Goal: Task Accomplishment & Management: Manage account settings

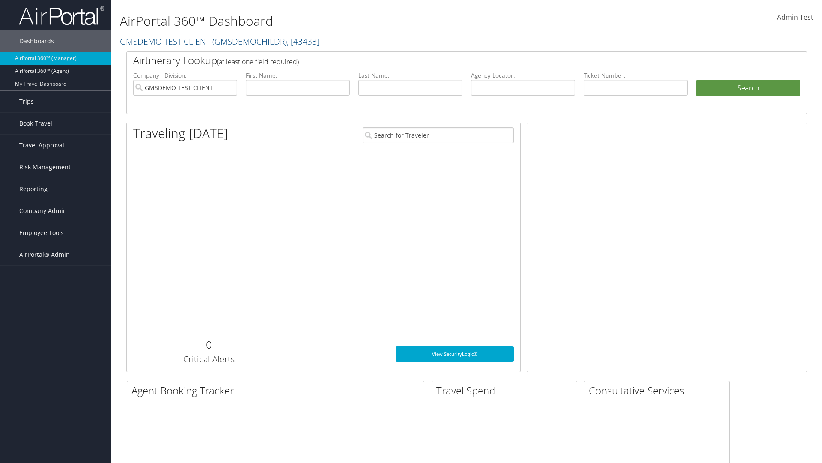
click at [56, 211] on span "Company Admin" at bounding box center [43, 210] width 48 height 21
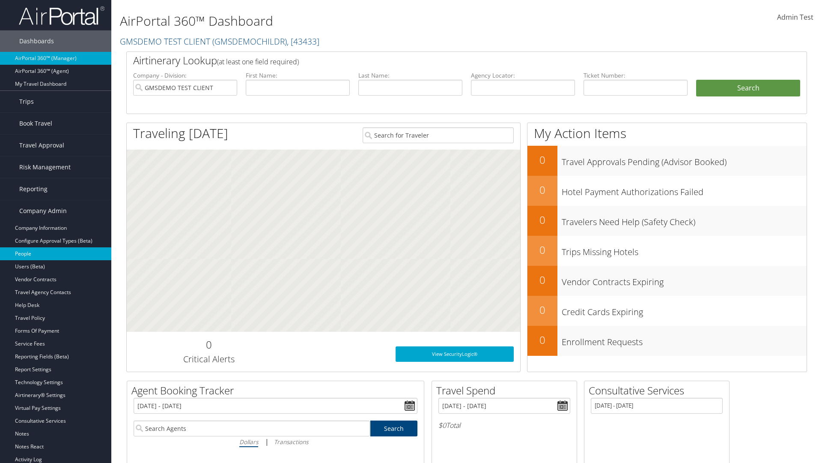
click at [56, 254] on link "People" at bounding box center [55, 253] width 111 height 13
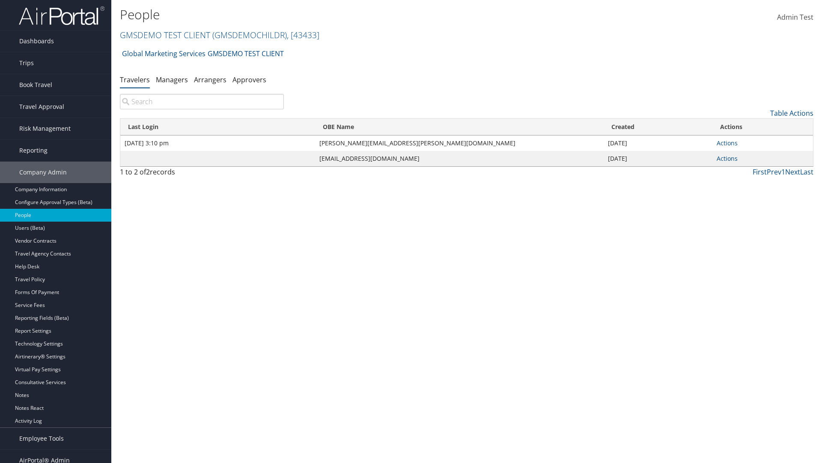
click at [202, 102] on input "search" at bounding box center [202, 101] width 164 height 15
type input "Jan 27, 2020 3:10 pm"
